Goal: Navigation & Orientation: Find specific page/section

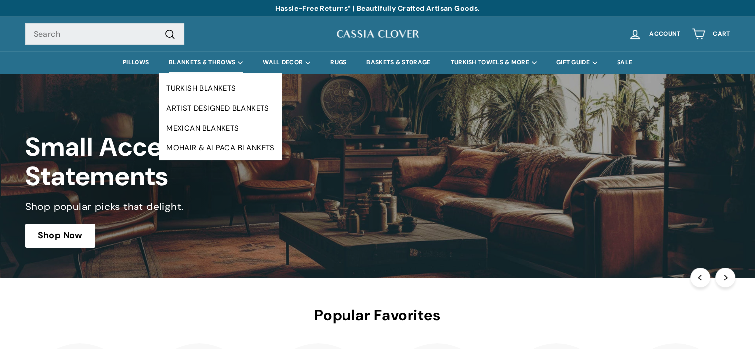
click at [205, 60] on summary "BLANKETS & THROWS" at bounding box center [206, 62] width 94 height 22
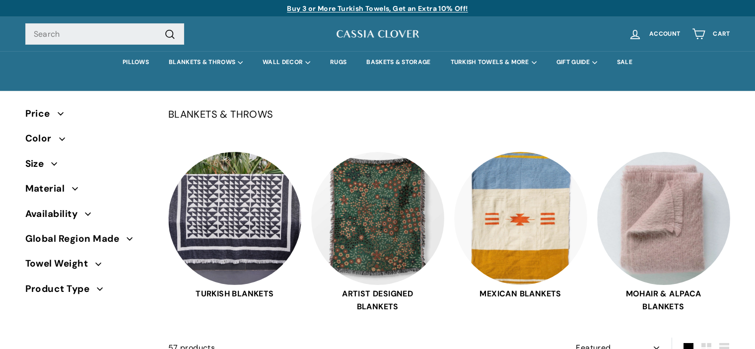
select select "manual"
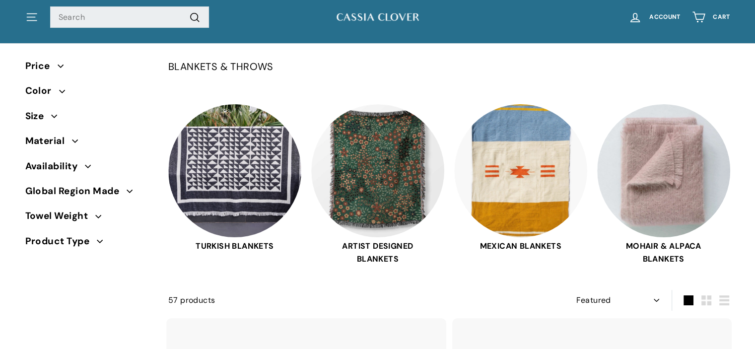
click at [73, 136] on span "Material" at bounding box center [88, 141] width 127 height 15
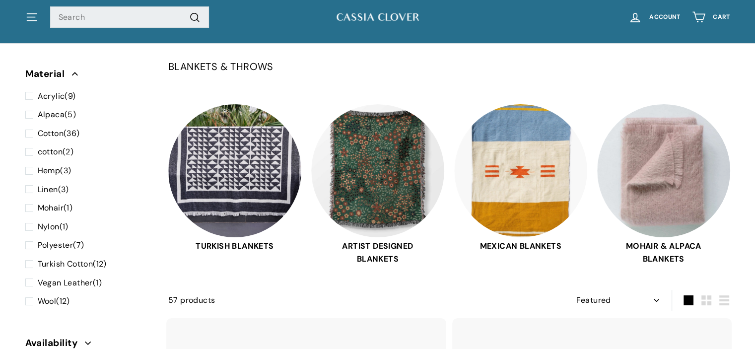
scroll to position [72, 0]
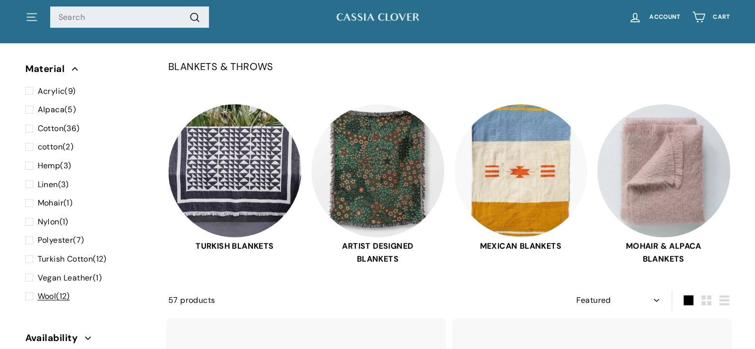
click at [30, 295] on span at bounding box center [31, 296] width 12 height 13
click at [30, 290] on input "Wool (12)" at bounding box center [28, 290] width 6 height 0
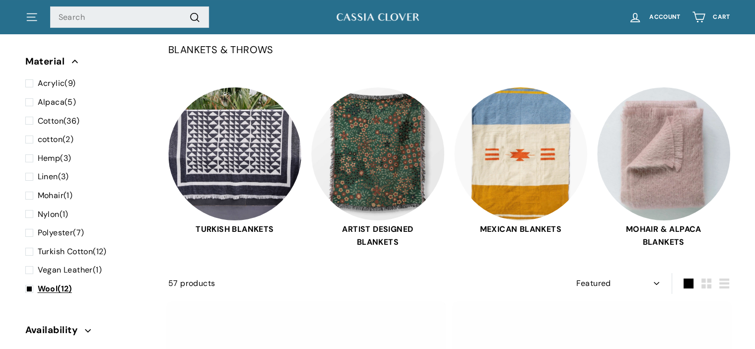
select select "manual"
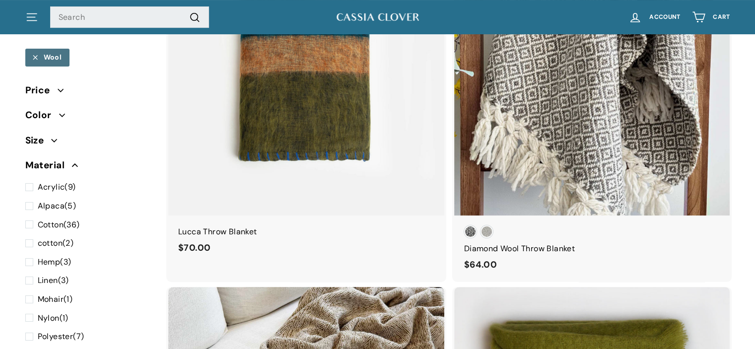
scroll to position [0, 0]
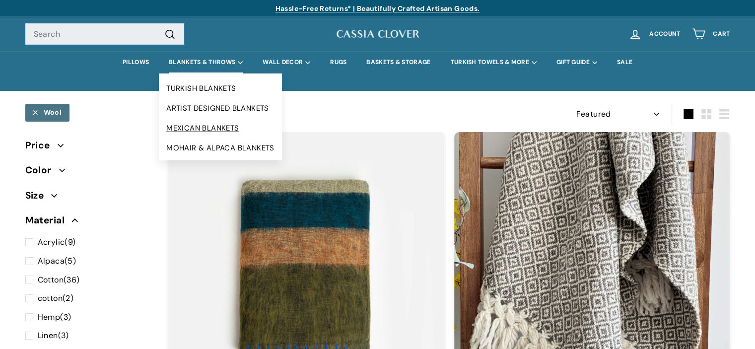
click at [201, 129] on link "MEXICAN BLANKETS" at bounding box center [220, 128] width 123 height 20
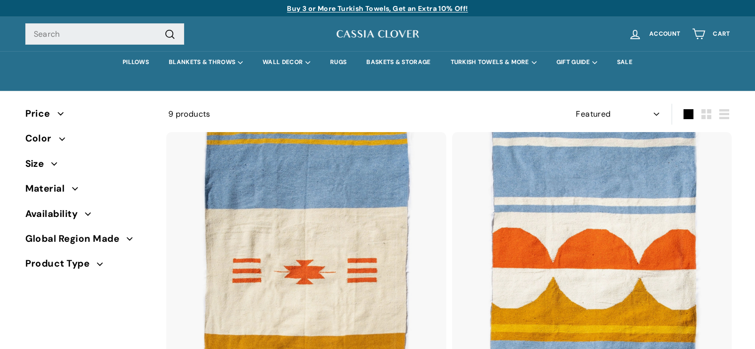
select select "manual"
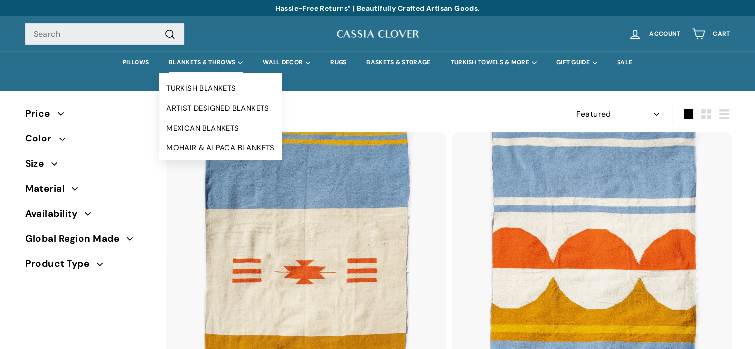
click at [204, 61] on summary "BLANKETS & THROWS" at bounding box center [206, 62] width 94 height 22
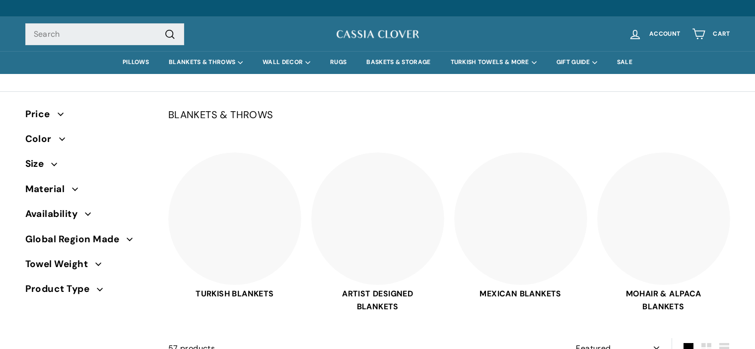
select select "manual"
